Goal: Task Accomplishment & Management: Complete application form

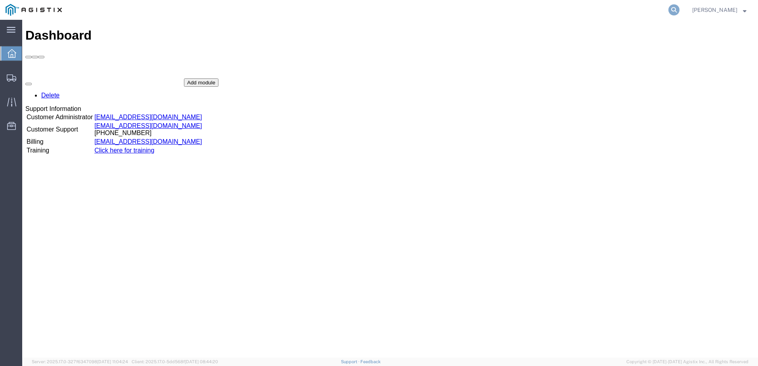
click at [679, 9] on icon at bounding box center [673, 9] width 11 height 11
click at [678, 8] on icon at bounding box center [673, 9] width 11 height 11
click at [598, 13] on input "search" at bounding box center [547, 9] width 241 height 19
paste input "56462432"
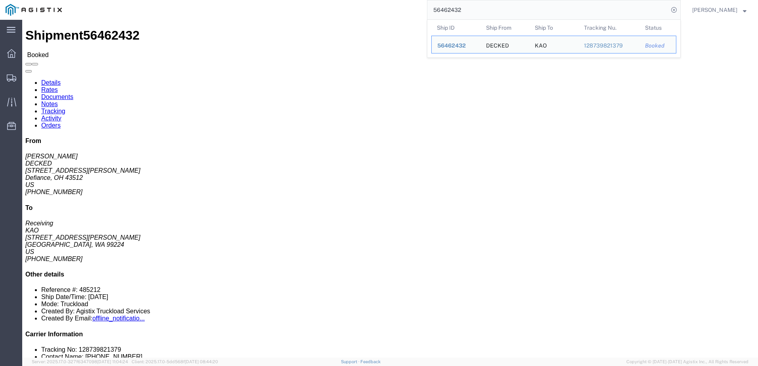
click at [475, 5] on input "56462432" at bounding box center [547, 9] width 241 height 19
paste input "525954"
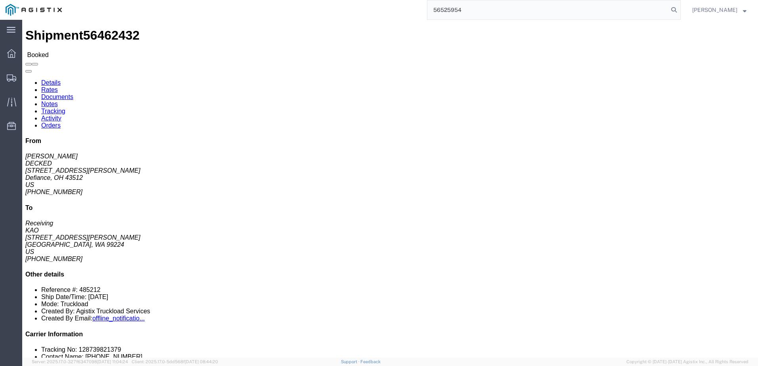
type input "56525954"
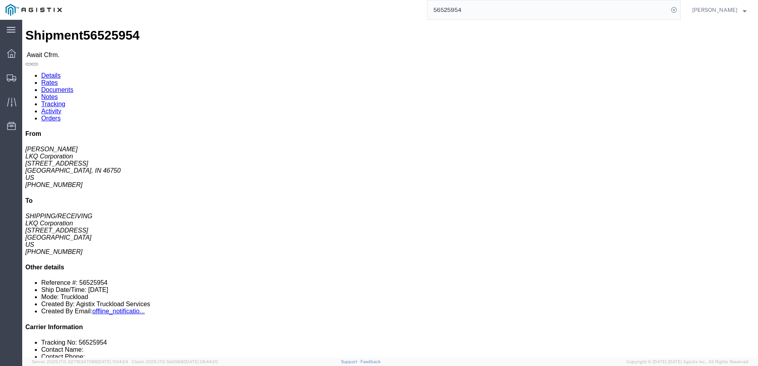
click link "Rates"
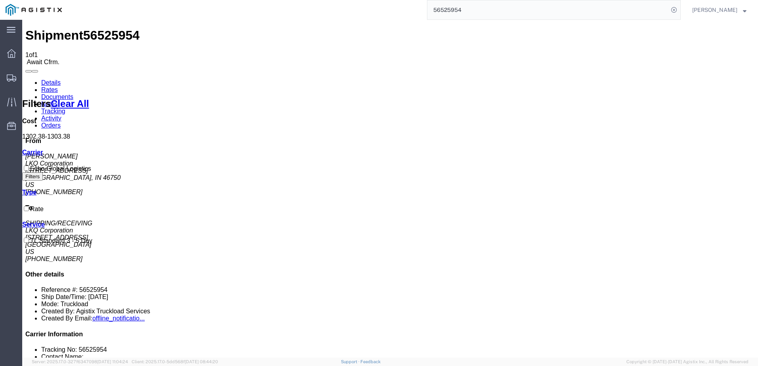
click at [49, 79] on link "Details" at bounding box center [50, 82] width 19 height 7
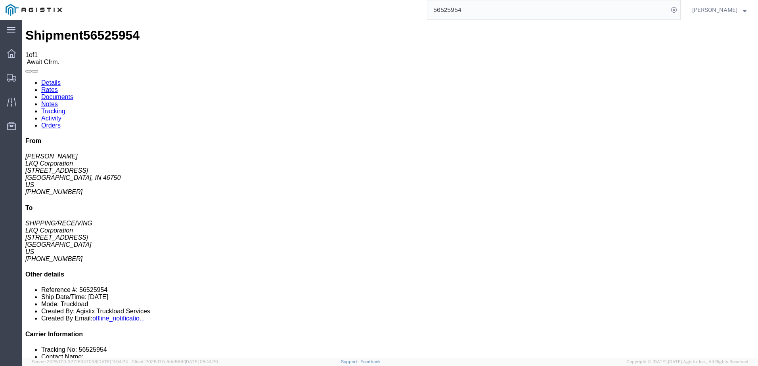
drag, startPoint x: 63, startPoint y: 25, endPoint x: 57, endPoint y: 29, distance: 6.7
click link "Rates"
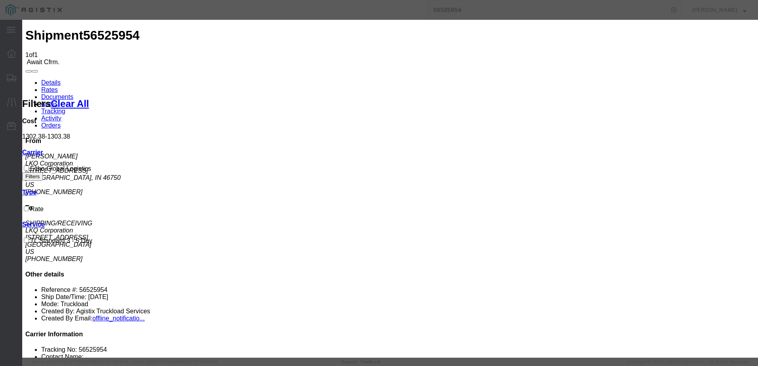
type input "63964942"
type input "[PERSON_NAME]"
type input "3127686379"
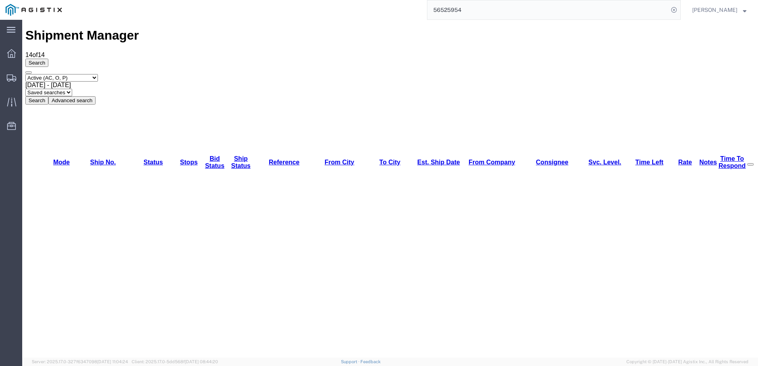
click at [479, 11] on input "56525954" at bounding box center [547, 9] width 241 height 19
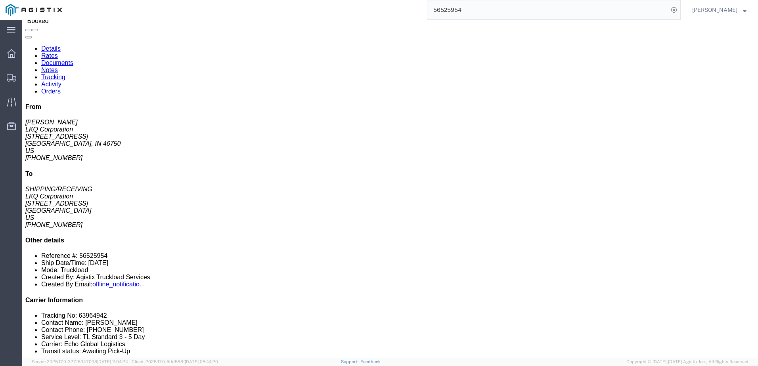
scroll to position [79, 0]
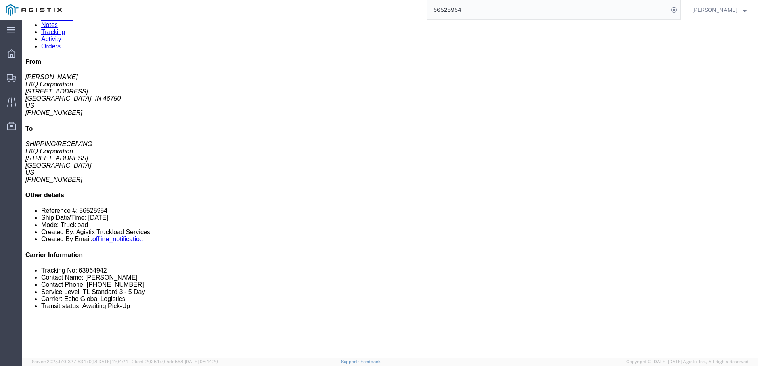
click link "Notes"
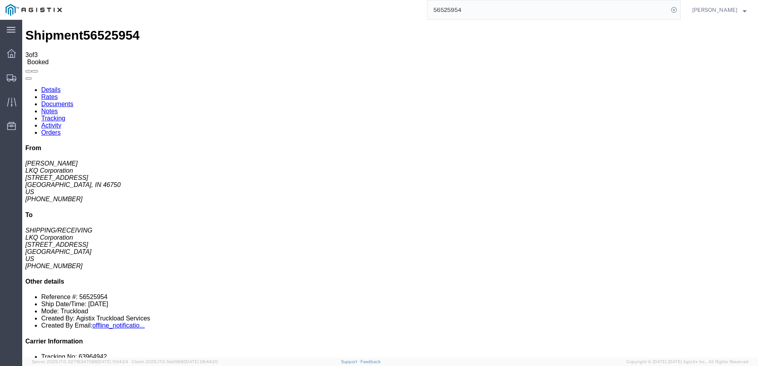
click at [46, 86] on link "Details" at bounding box center [50, 89] width 19 height 7
click link "Rates"
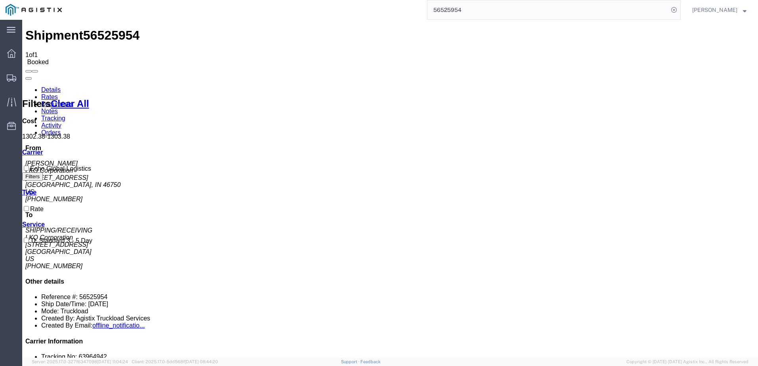
click at [45, 86] on link "Details" at bounding box center [50, 89] width 19 height 7
